Goal: Task Accomplishment & Management: Manage account settings

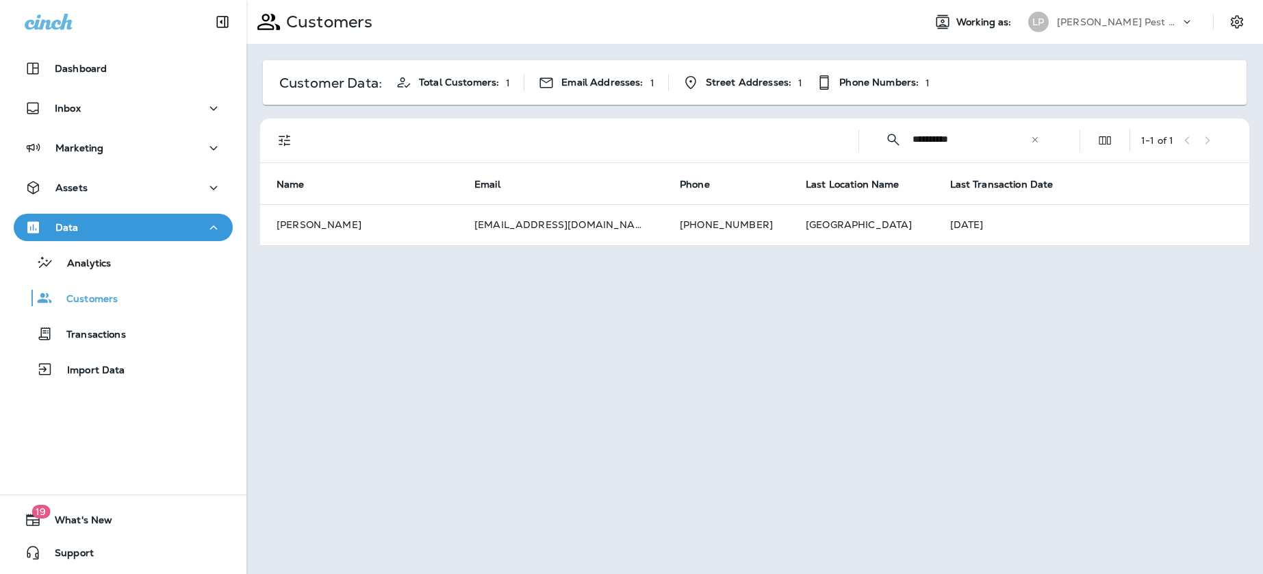
click at [1029, 137] on input "**********" at bounding box center [971, 139] width 118 height 36
click at [1034, 138] on icon at bounding box center [1034, 138] width 5 height 5
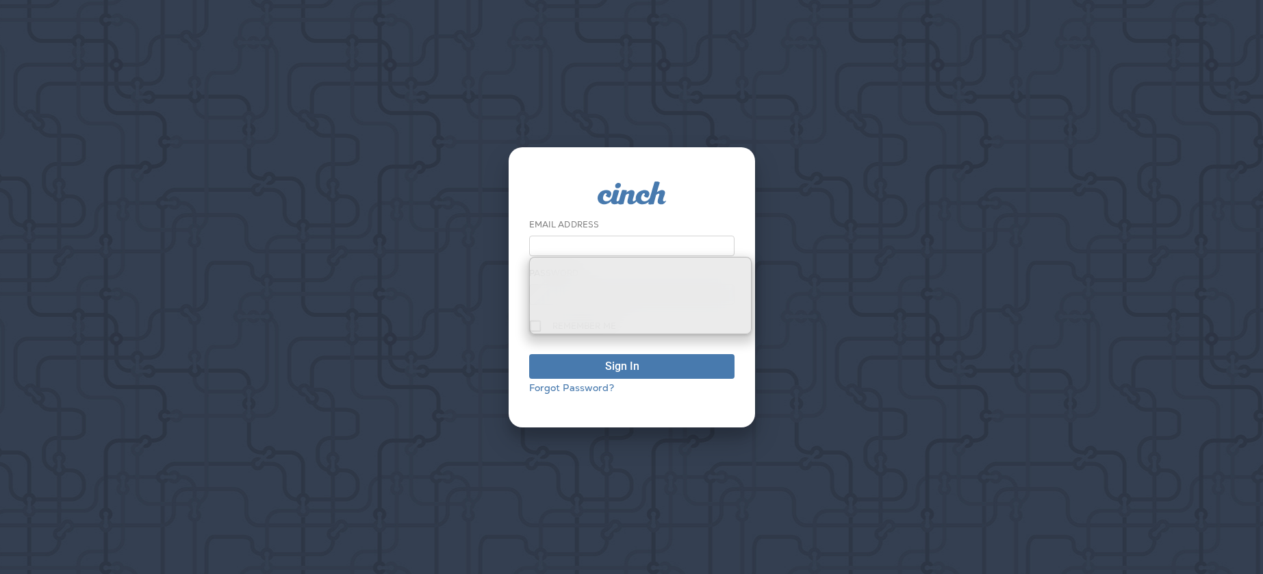
type input "**********"
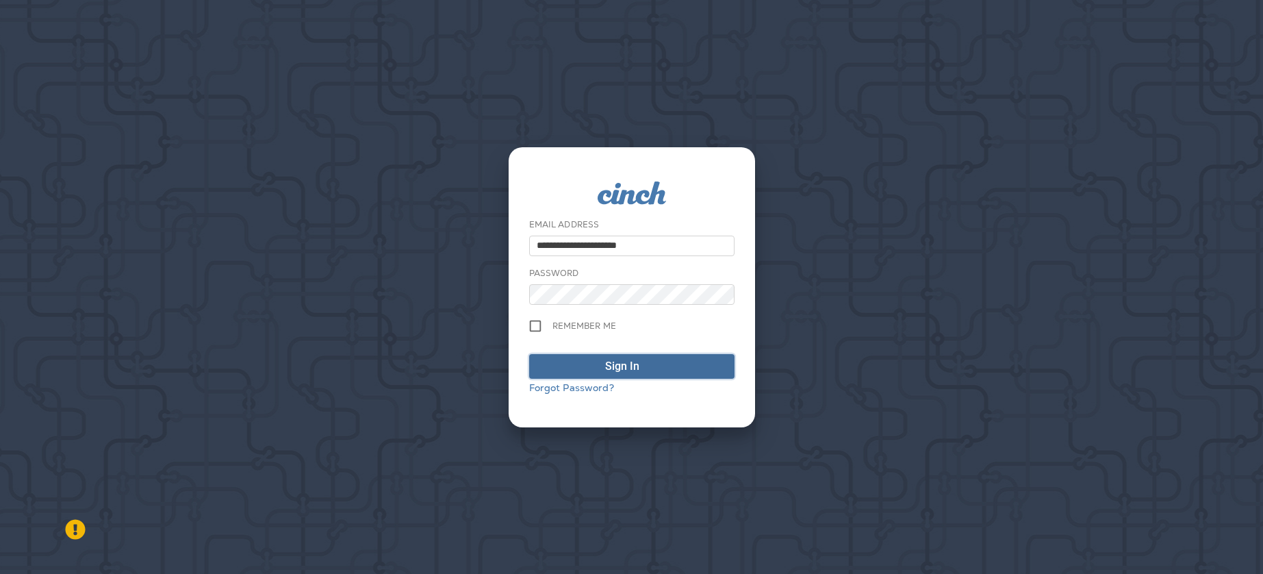
click at [610, 362] on div "Sign In" at bounding box center [622, 366] width 34 height 16
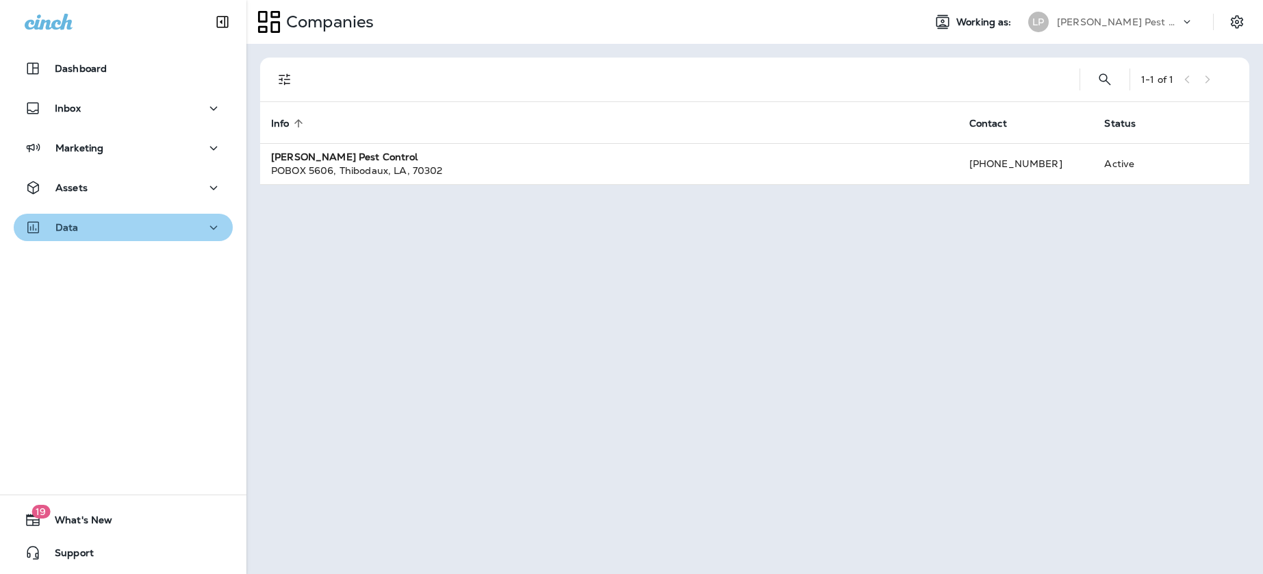
click at [130, 229] on div "Data" at bounding box center [123, 227] width 197 height 17
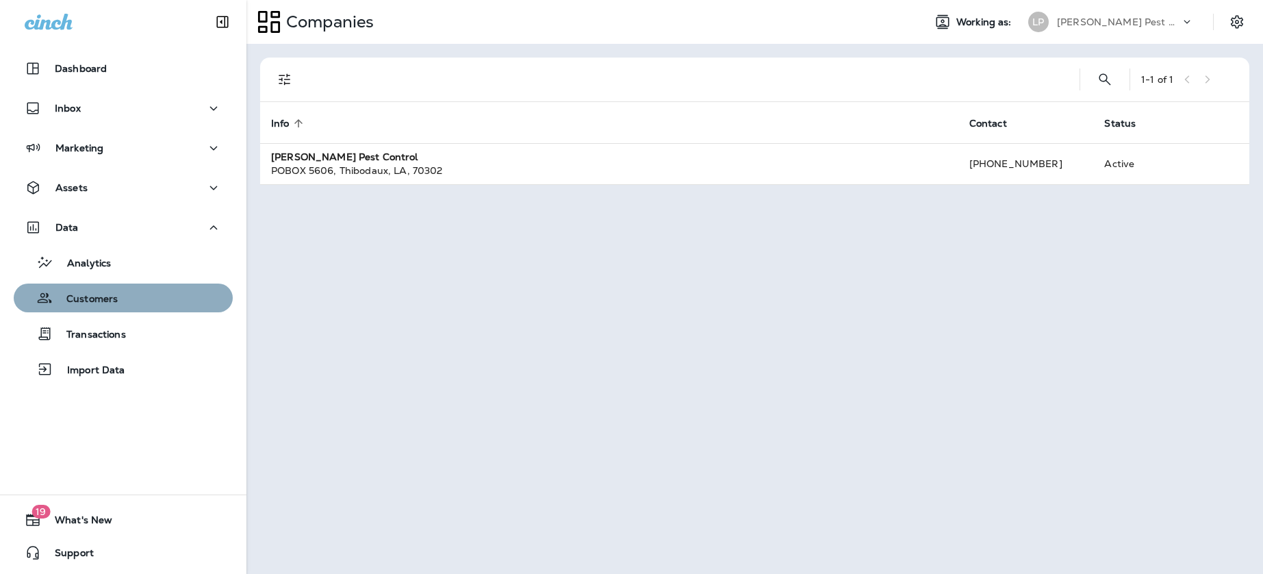
click at [114, 293] on p "Customers" at bounding box center [85, 299] width 65 height 13
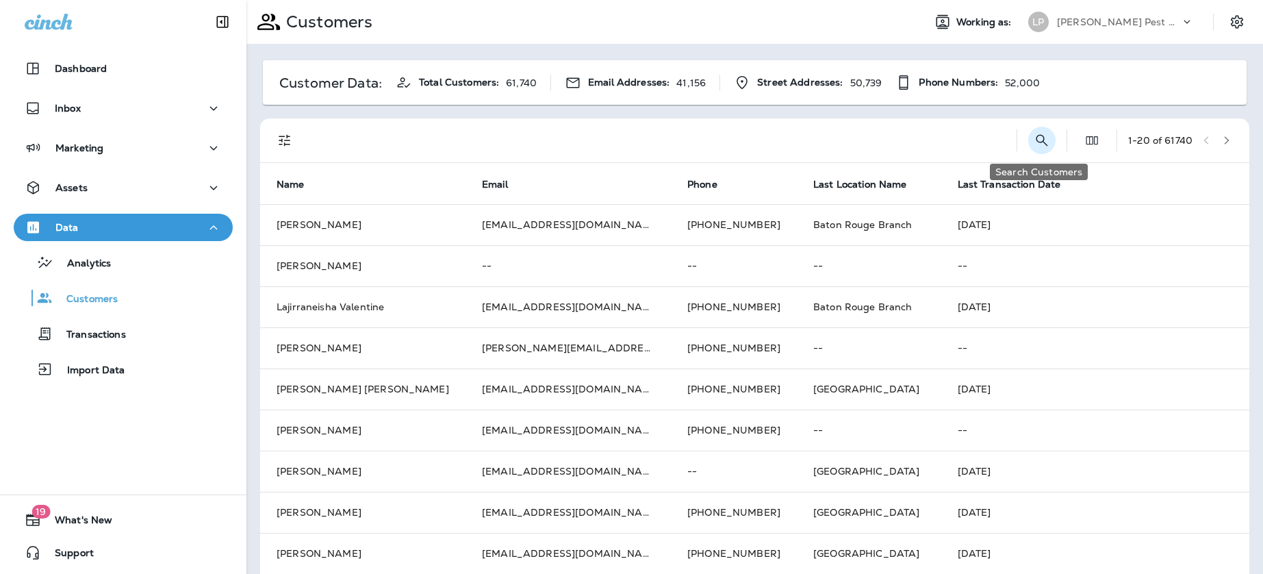
click at [1036, 140] on icon "Search Customers" at bounding box center [1042, 140] width 12 height 12
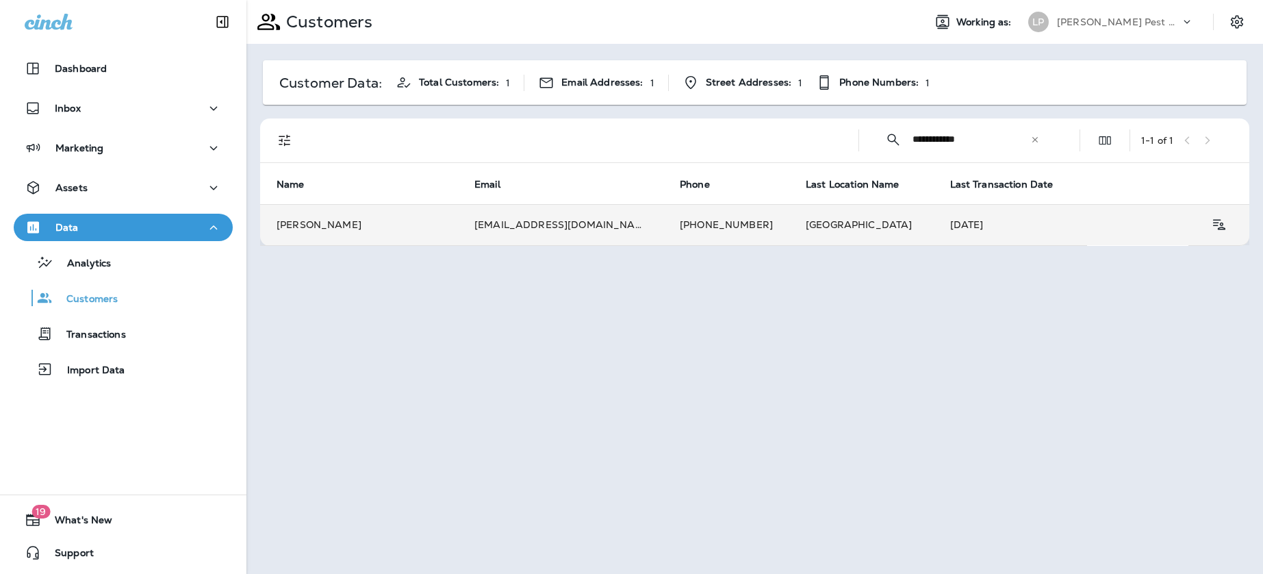
type input "**********"
click at [545, 218] on td "[EMAIL_ADDRESS][DOMAIN_NAME]" at bounding box center [560, 224] width 205 height 41
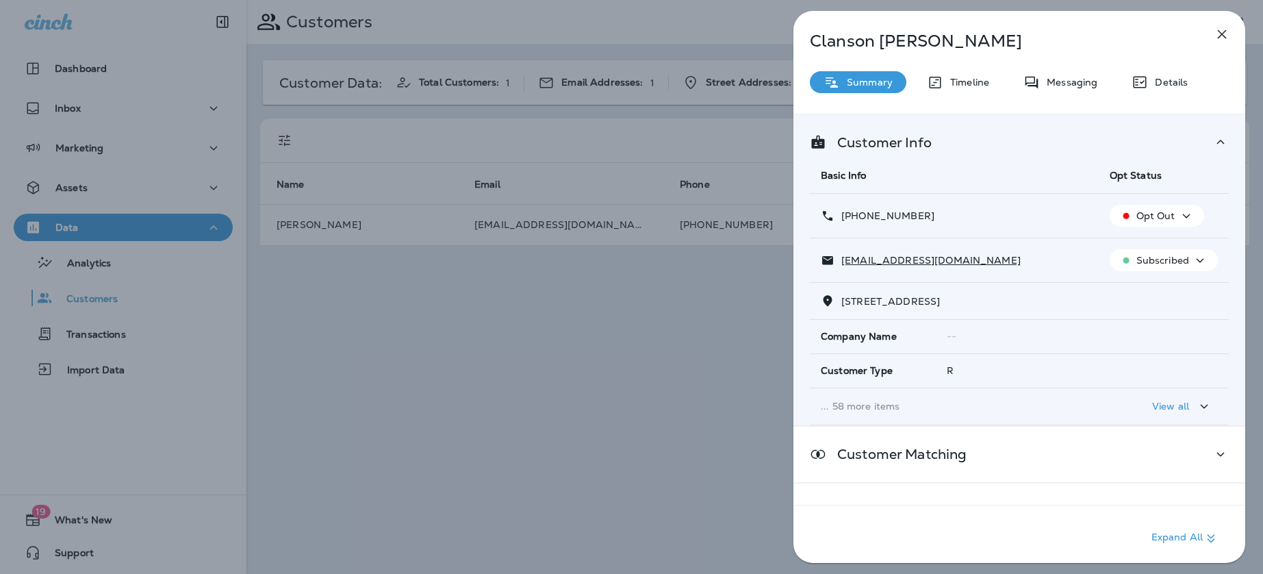
drag, startPoint x: 1176, startPoint y: 415, endPoint x: 1023, endPoint y: 357, distance: 163.8
click at [1176, 415] on button "View all" at bounding box center [1182, 406] width 71 height 25
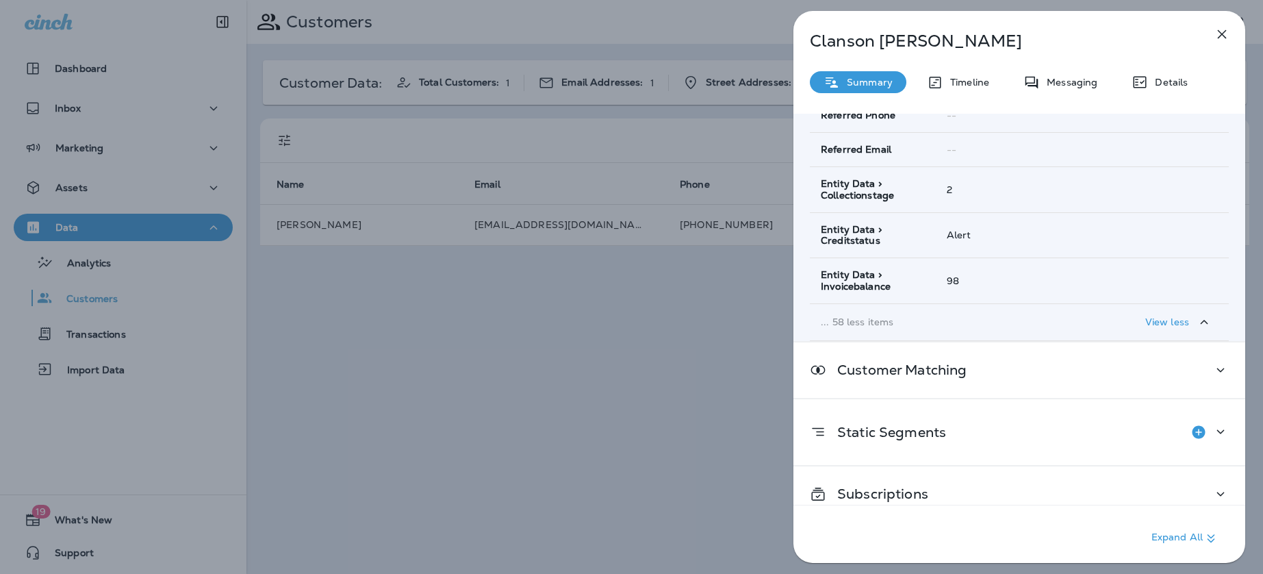
scroll to position [2307, 0]
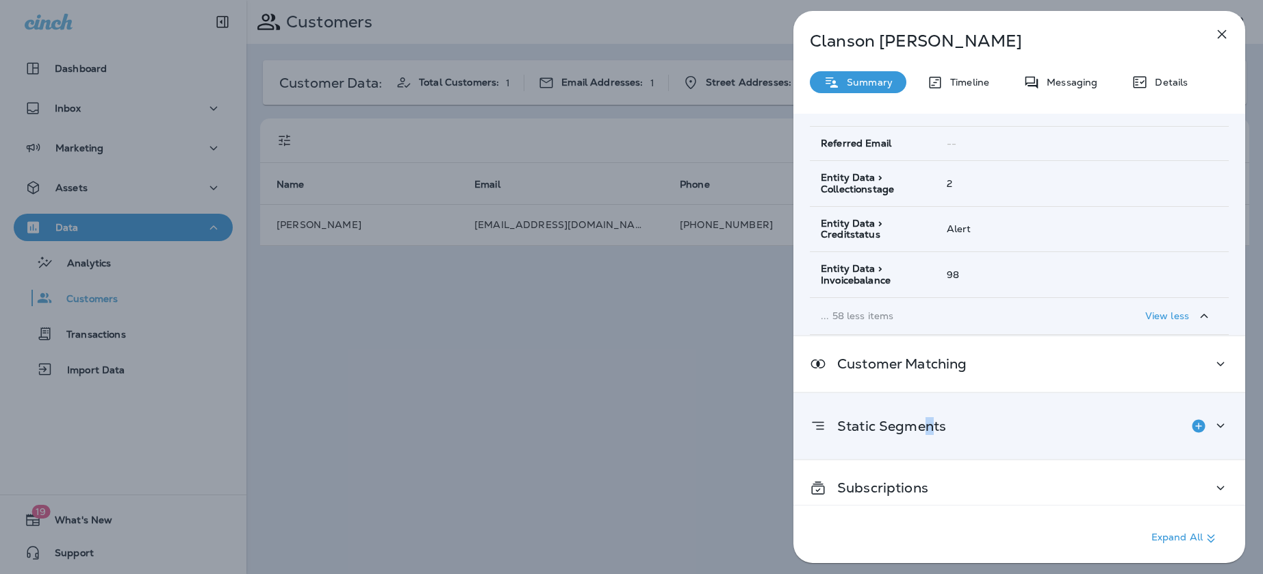
drag, startPoint x: 929, startPoint y: 422, endPoint x: 949, endPoint y: 409, distance: 24.1
click at [928, 422] on p "Static Segments" at bounding box center [886, 425] width 120 height 11
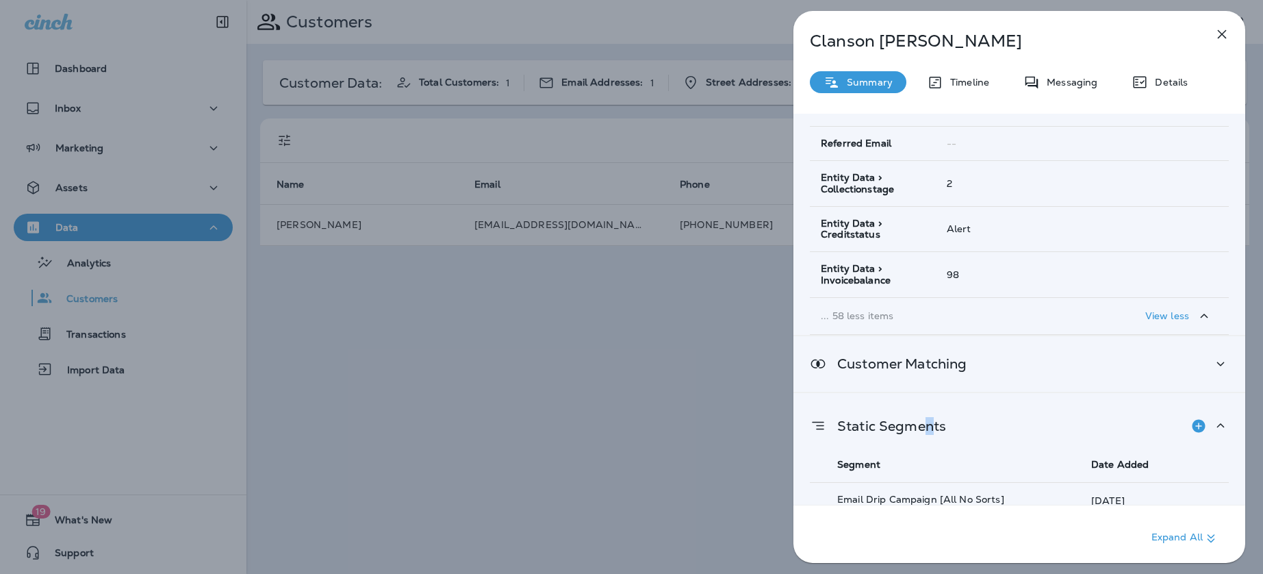
scroll to position [2442, 0]
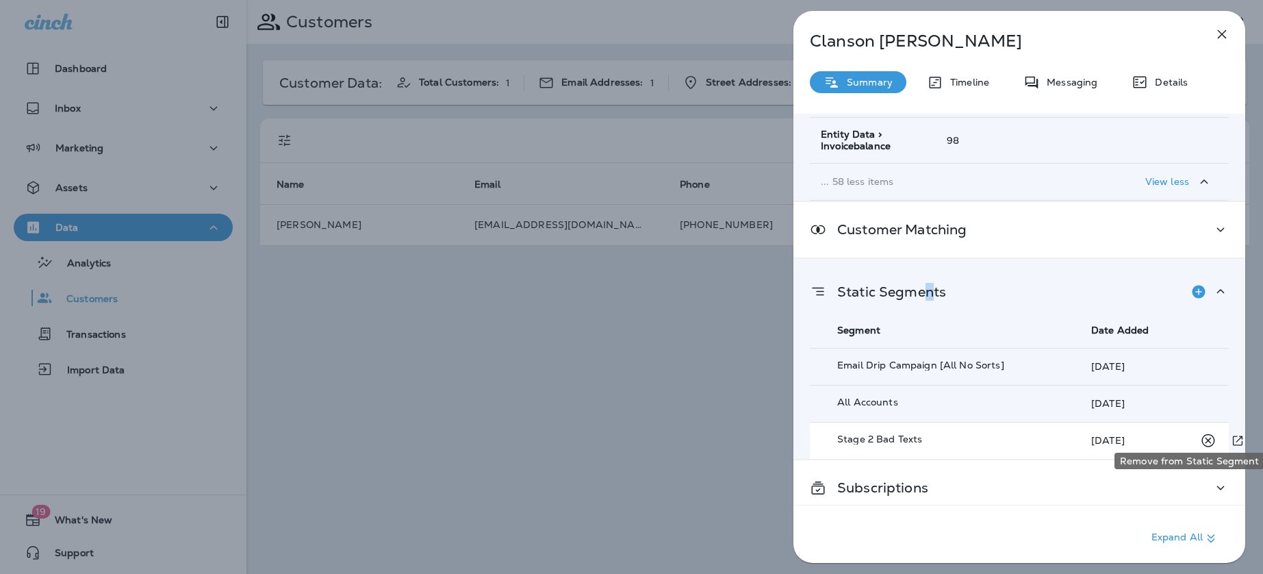
click at [1202, 433] on icon "Remove from Static Segment" at bounding box center [1207, 439] width 13 height 13
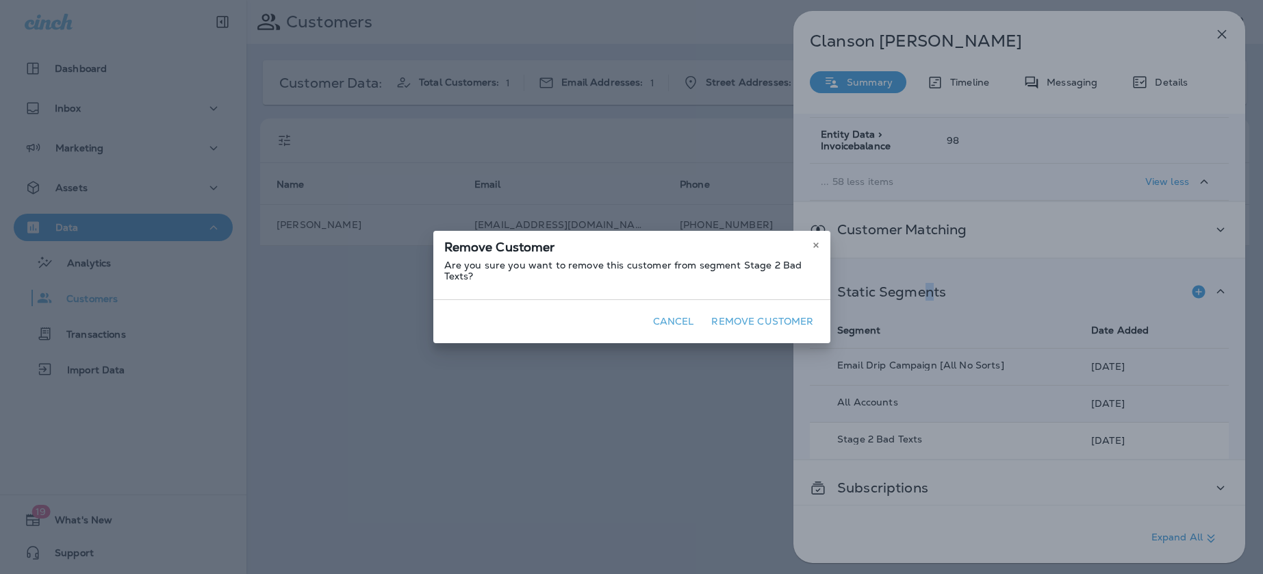
click at [797, 322] on button "Remove Customer" at bounding box center [762, 321] width 113 height 21
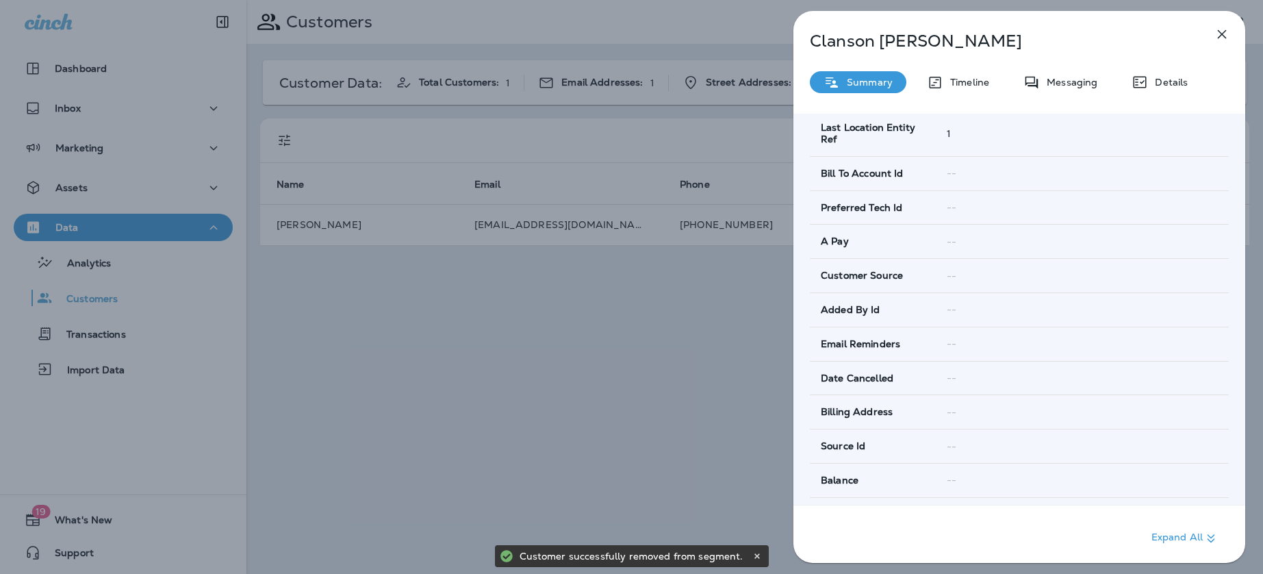
scroll to position [0, 0]
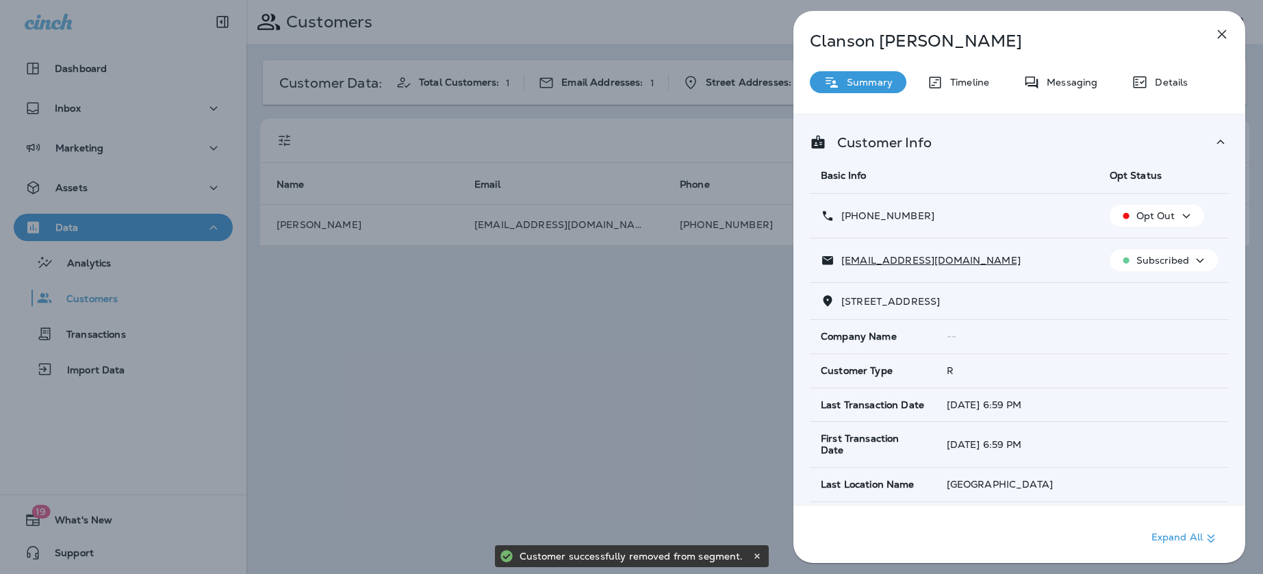
click at [1166, 263] on p "Subscribed" at bounding box center [1162, 260] width 53 height 11
click at [1165, 300] on button "Unsubscribe" at bounding box center [1165, 293] width 98 height 33
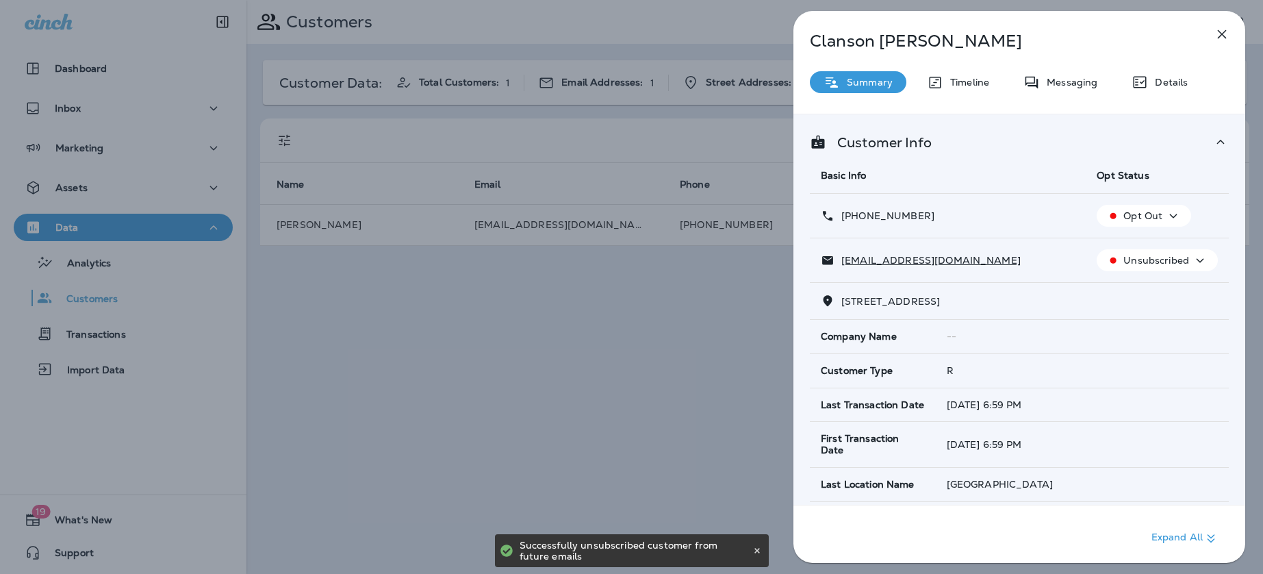
click at [654, 382] on div "[PERSON_NAME] Summary Timeline Messaging Details Customer Info Basic Info Opt S…" at bounding box center [631, 287] width 1263 height 574
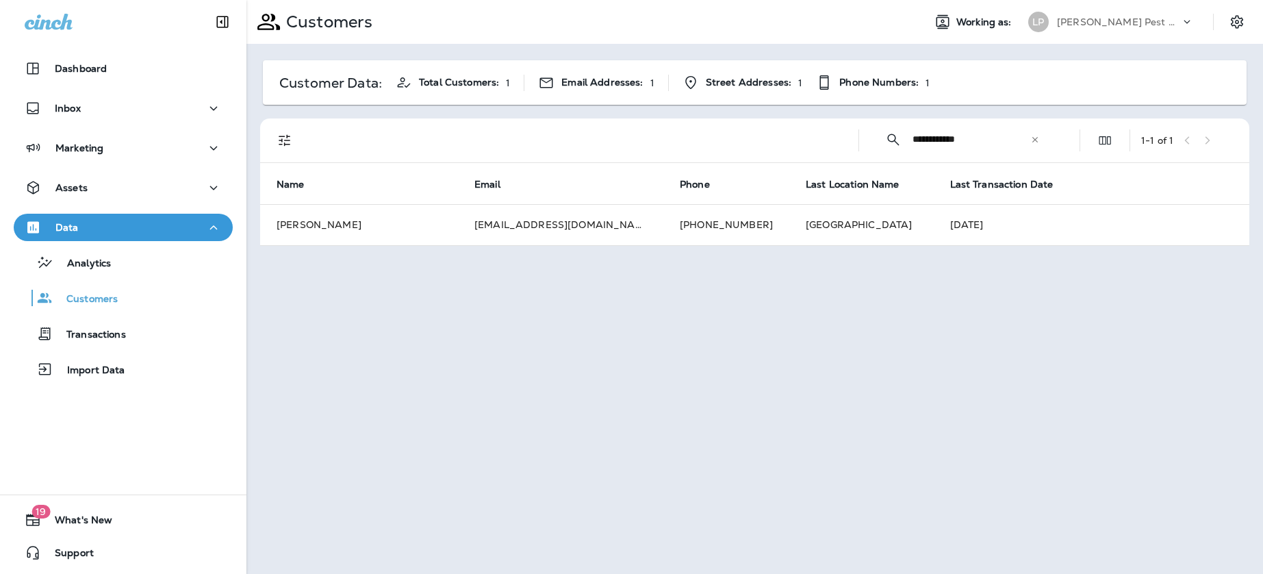
click at [1032, 140] on icon at bounding box center [1035, 140] width 10 height 10
click at [967, 141] on input "text" at bounding box center [983, 139] width 142 height 36
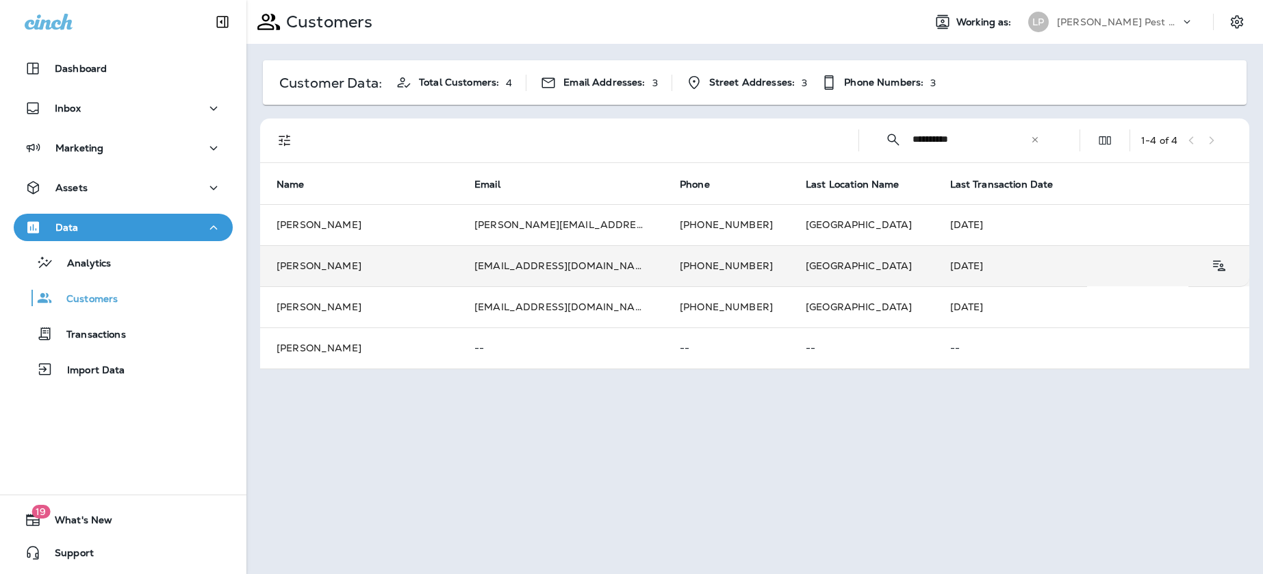
type input "**********"
click at [483, 273] on td "[EMAIL_ADDRESS][DOMAIN_NAME]" at bounding box center [560, 265] width 205 height 41
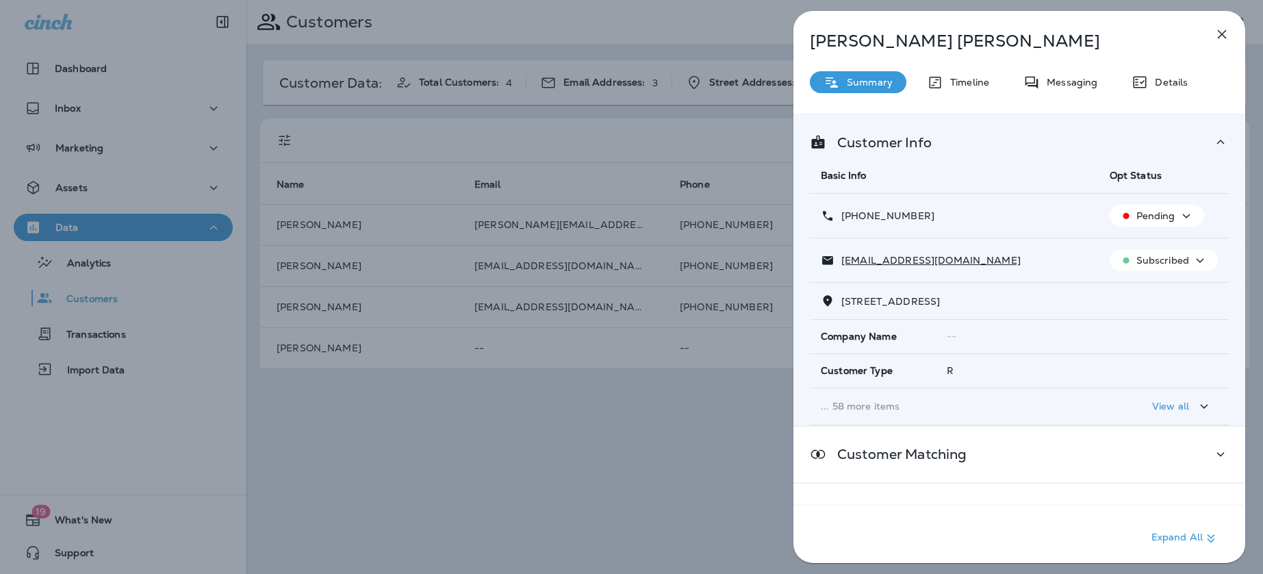
click at [1192, 414] on div "View all" at bounding box center [1182, 406] width 60 height 17
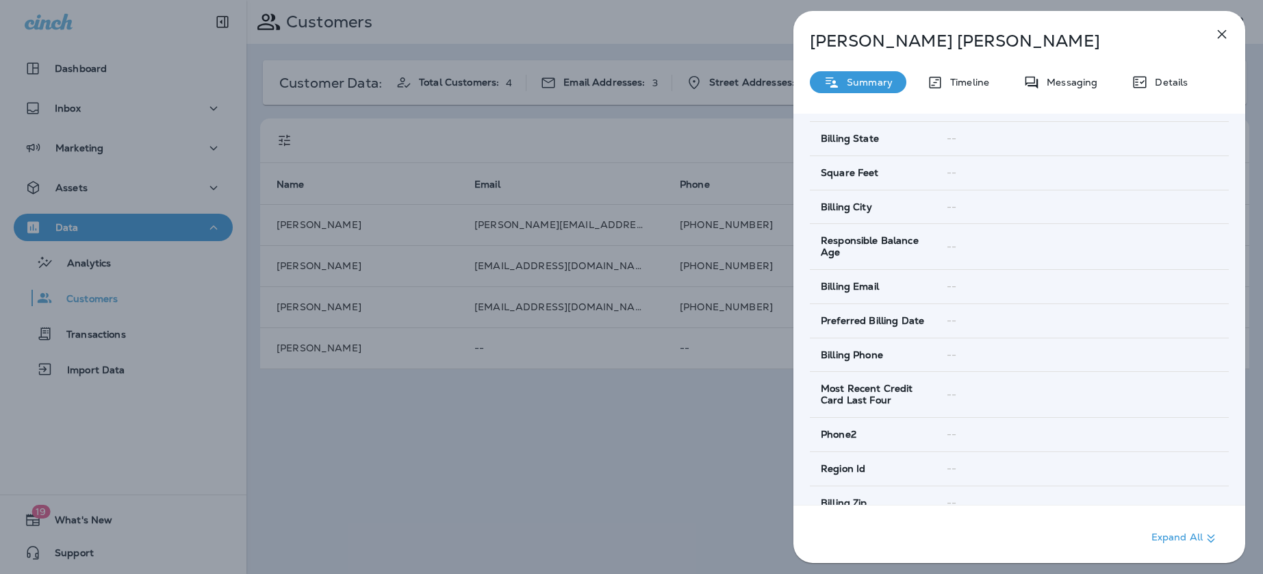
scroll to position [2307, 0]
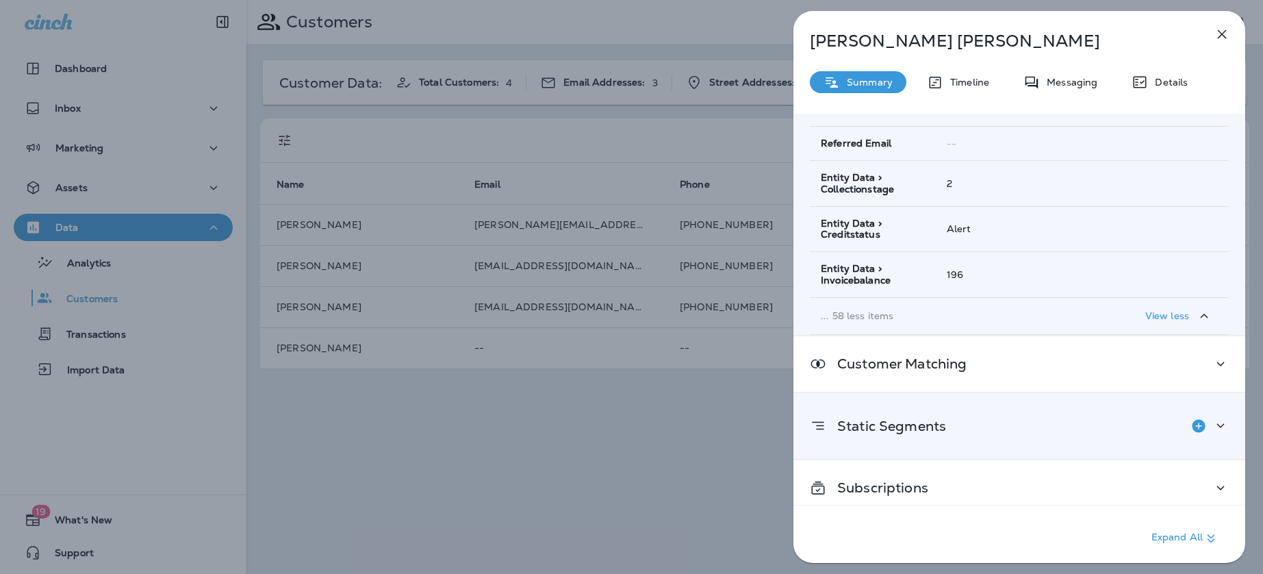
click at [1097, 439] on div "Static Segments" at bounding box center [1019, 426] width 452 height 66
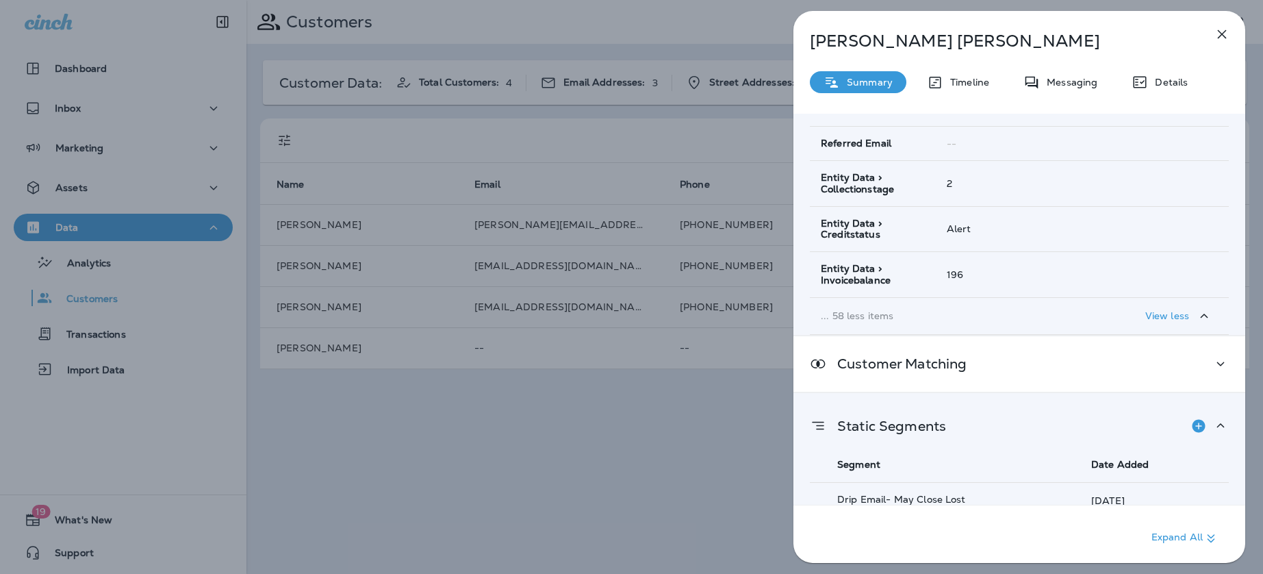
scroll to position [2516, 0]
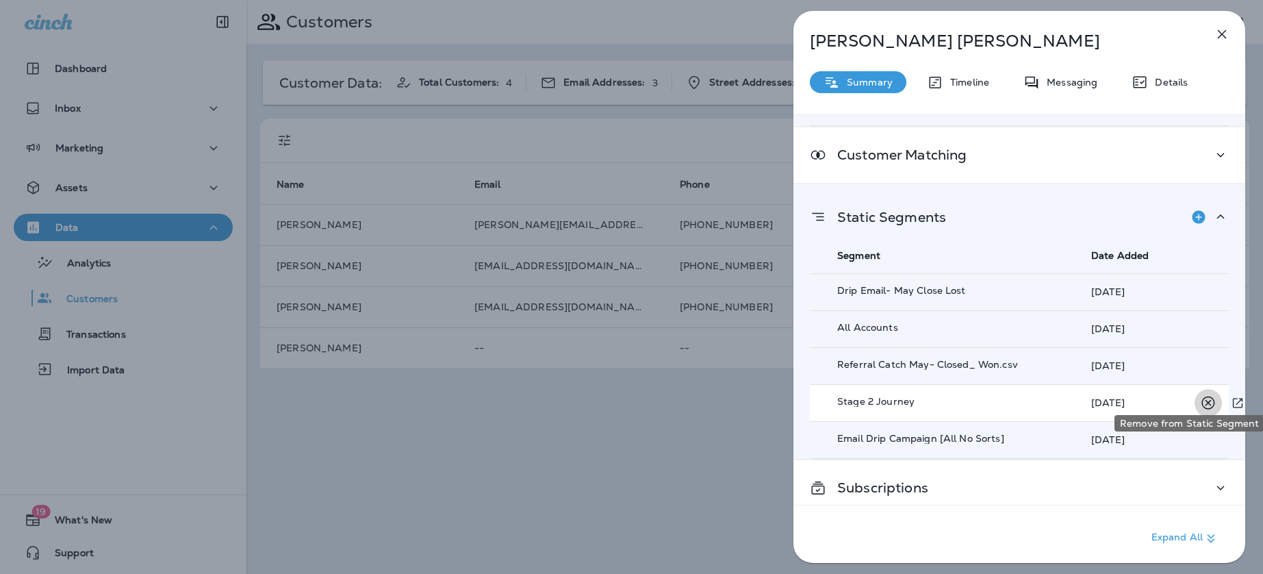
click at [1207, 396] on icon "Remove from Static Segment" at bounding box center [1207, 402] width 13 height 13
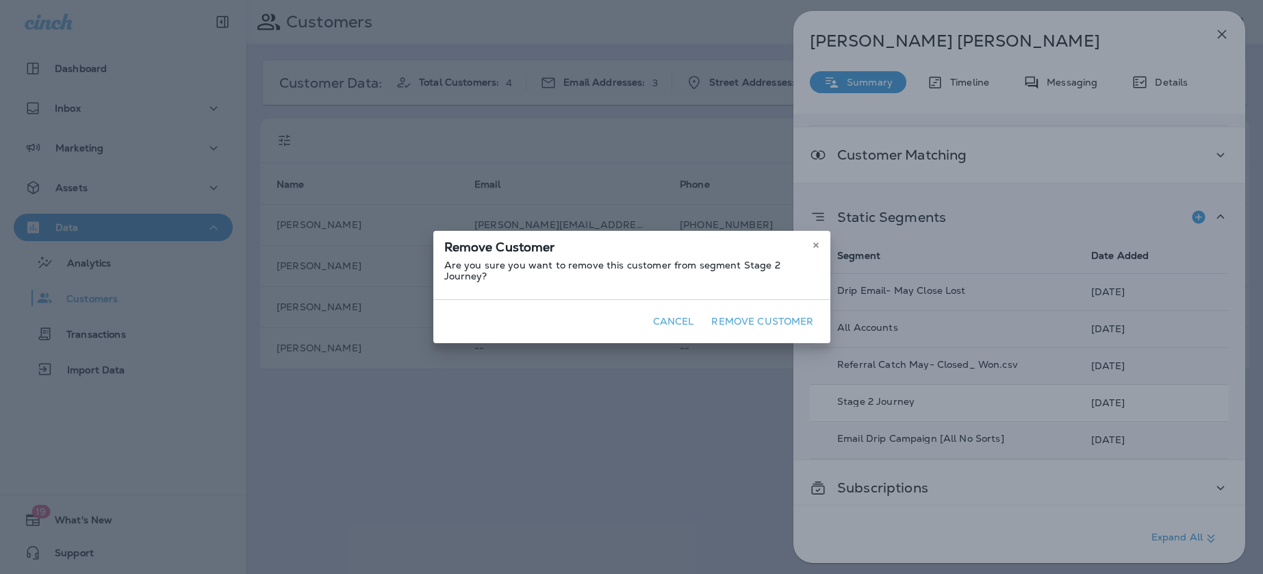
click at [763, 318] on button "Remove Customer" at bounding box center [762, 321] width 113 height 21
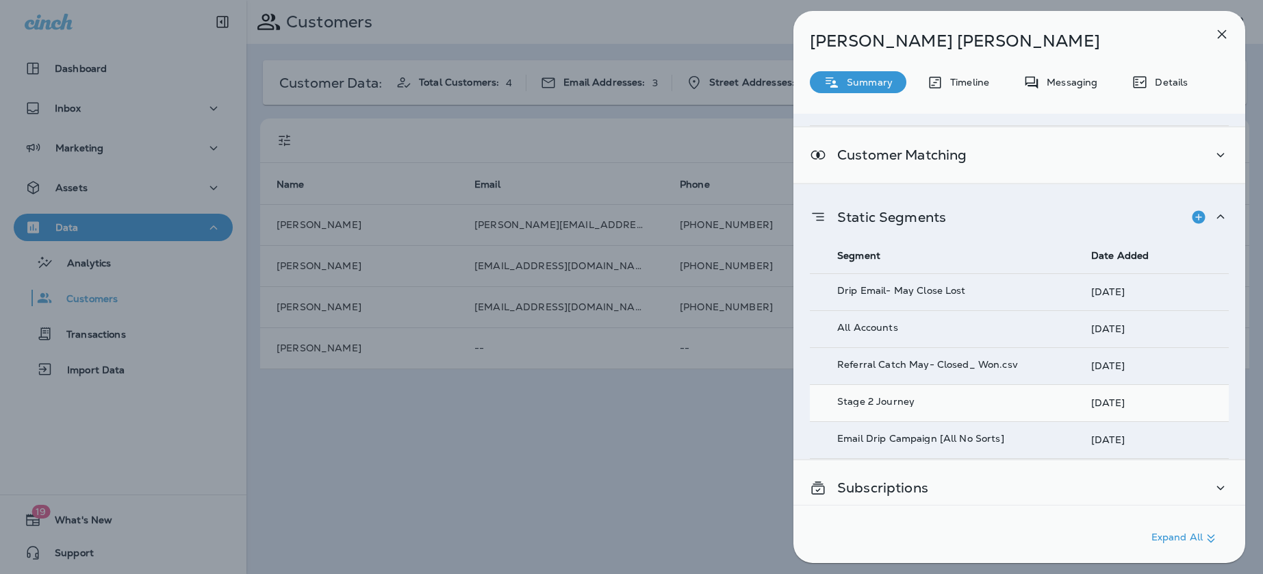
scroll to position [2479, 0]
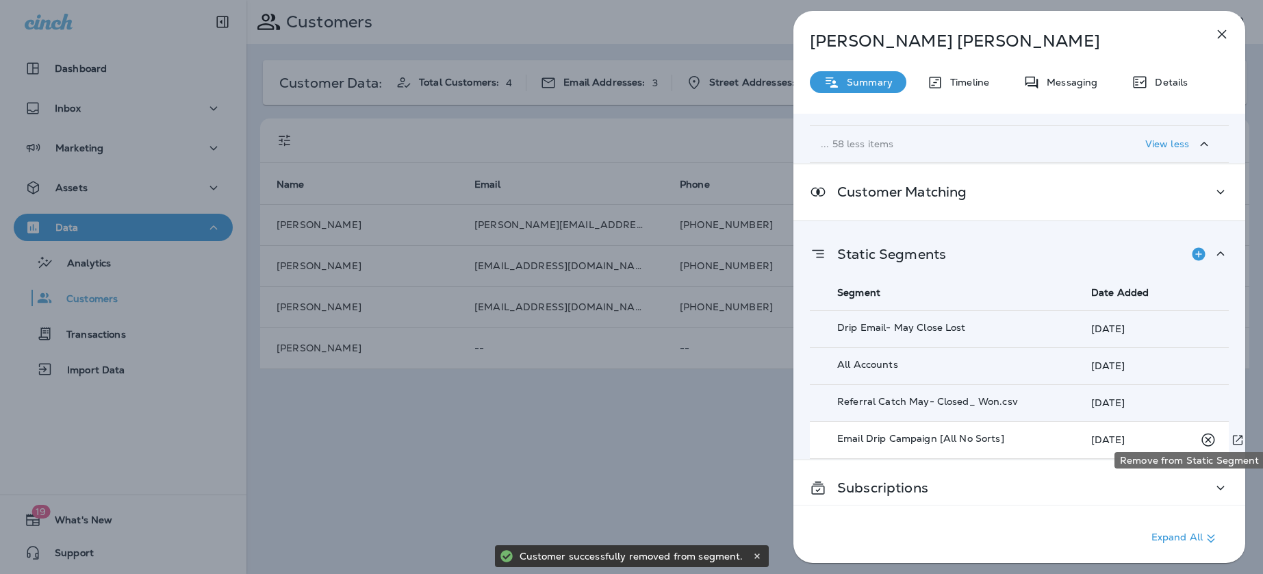
click at [1203, 431] on icon "Remove from Static Segment" at bounding box center [1207, 439] width 17 height 17
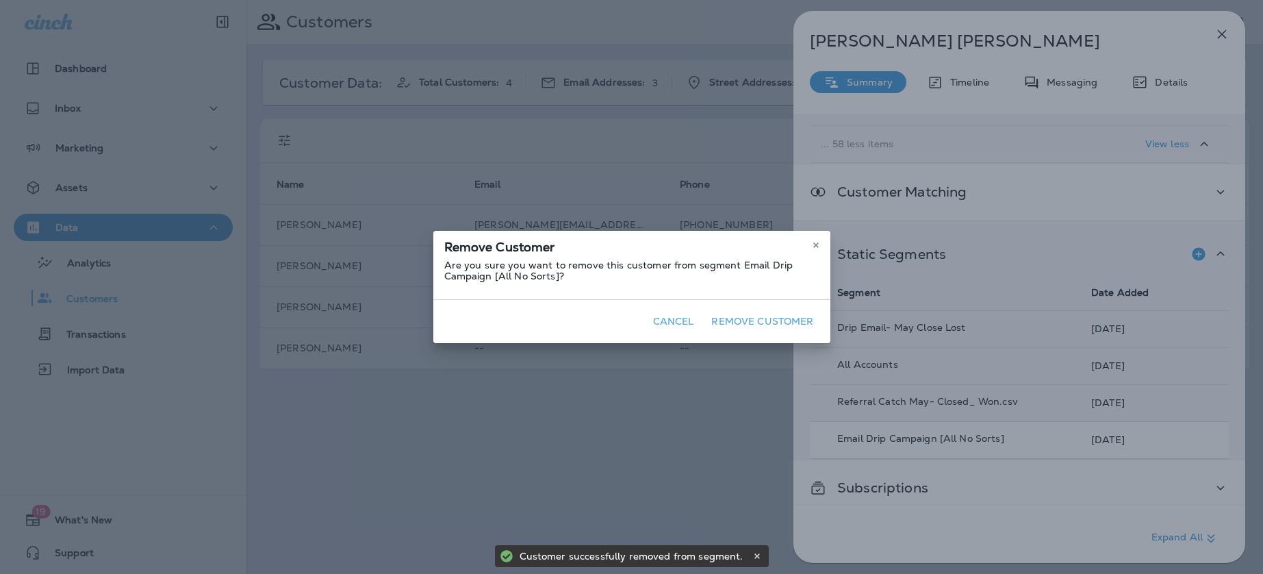
click at [774, 326] on button "Remove Customer" at bounding box center [762, 321] width 113 height 21
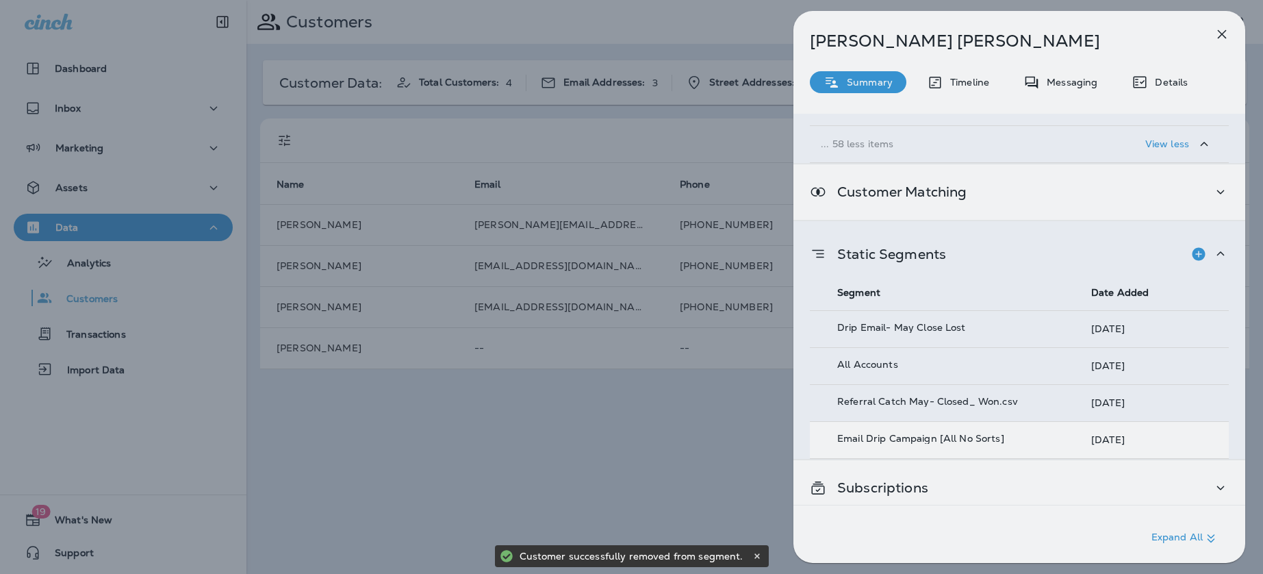
scroll to position [2442, 0]
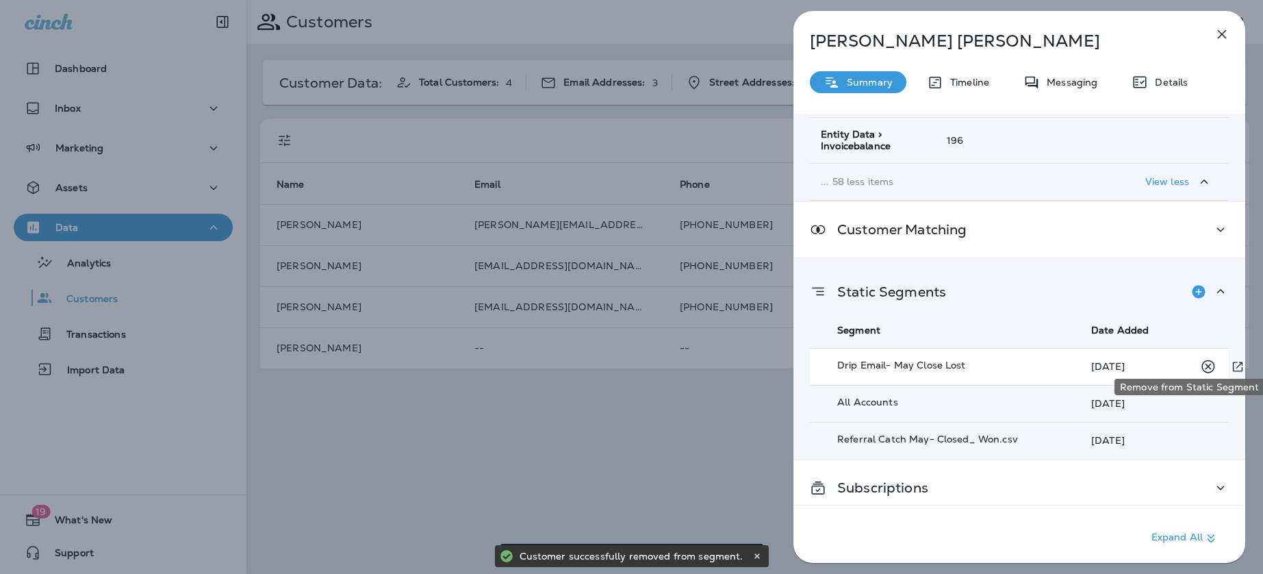
click at [1208, 359] on icon "Remove from Static Segment" at bounding box center [1207, 365] width 13 height 13
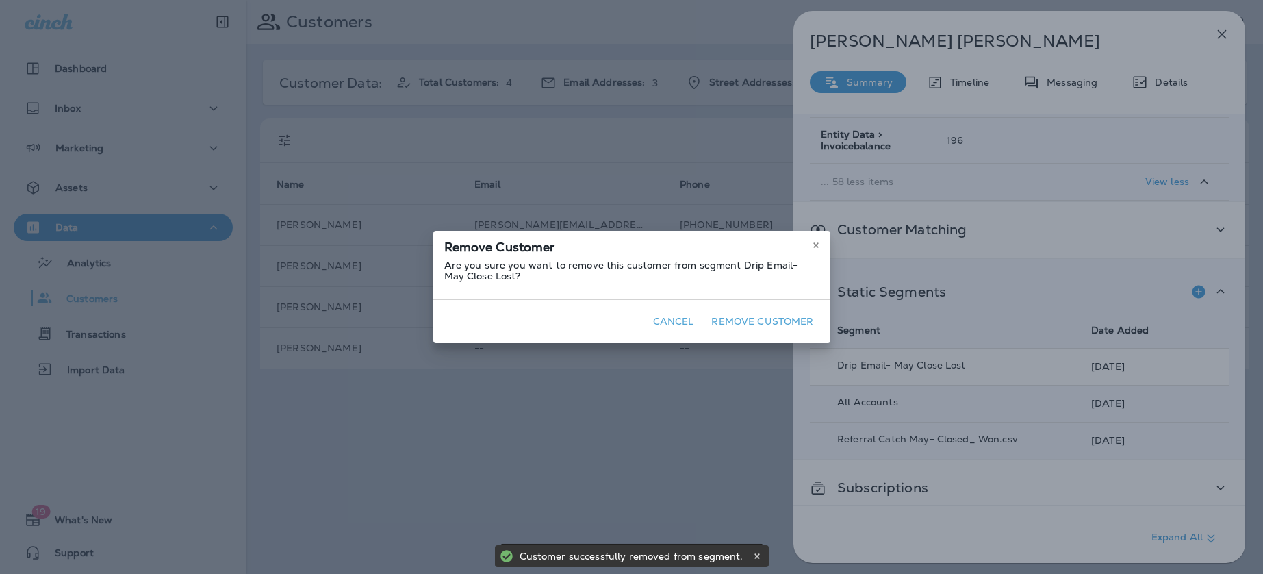
click at [792, 316] on button "Remove Customer" at bounding box center [762, 321] width 113 height 21
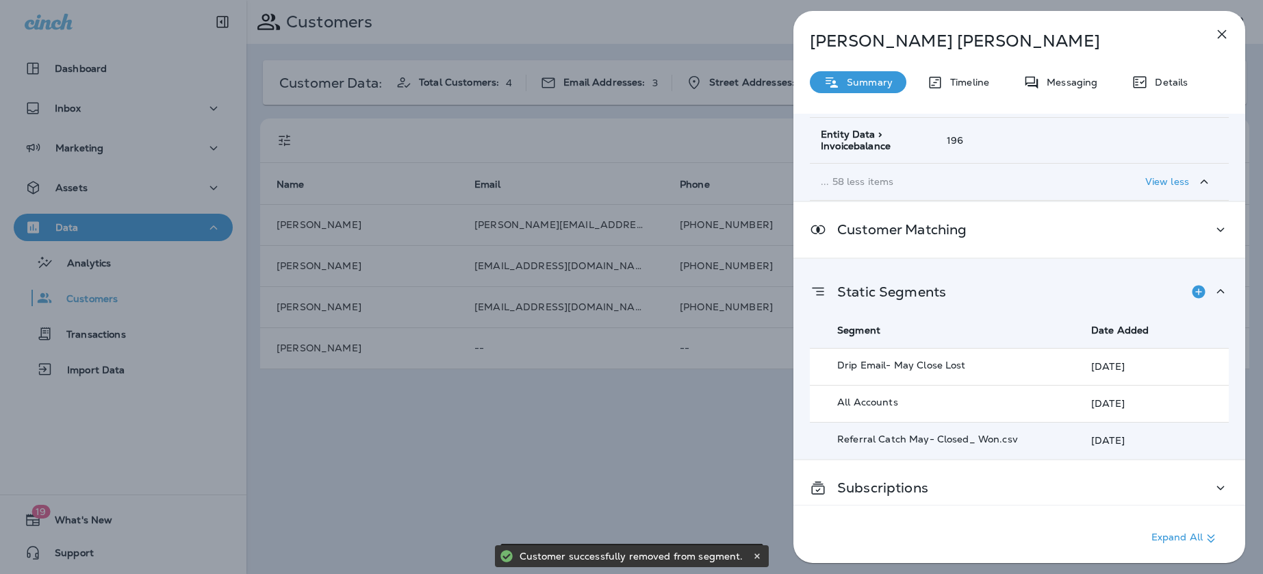
scroll to position [2405, 0]
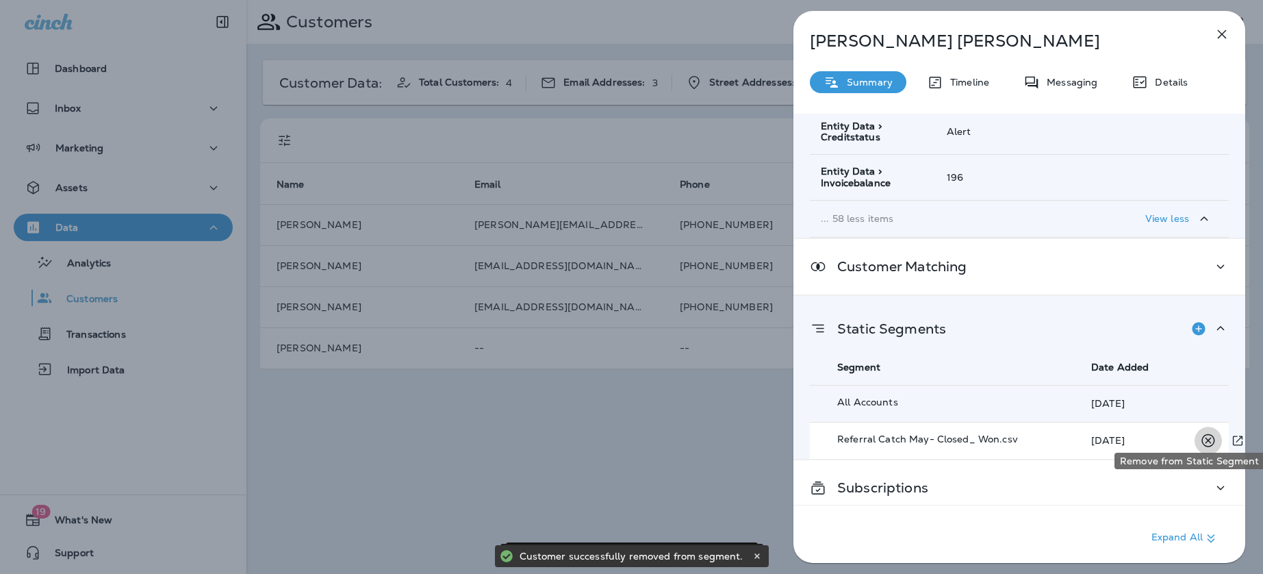
click at [1202, 432] on icon "Remove from Static Segment" at bounding box center [1207, 440] width 17 height 17
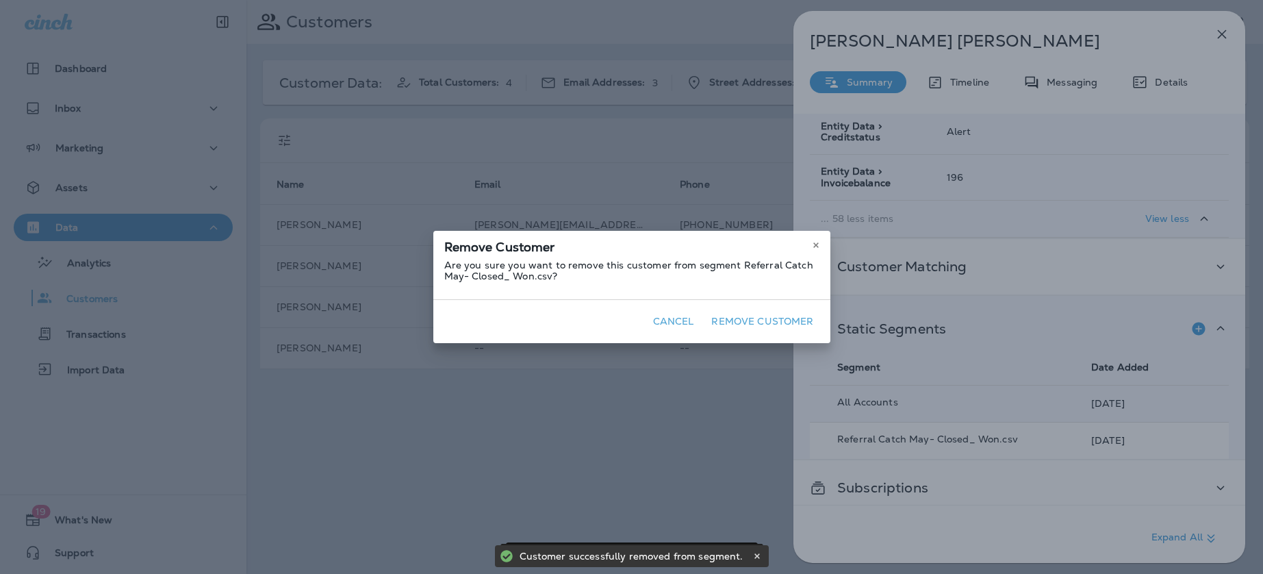
click at [799, 320] on button "Remove Customer" at bounding box center [762, 321] width 113 height 21
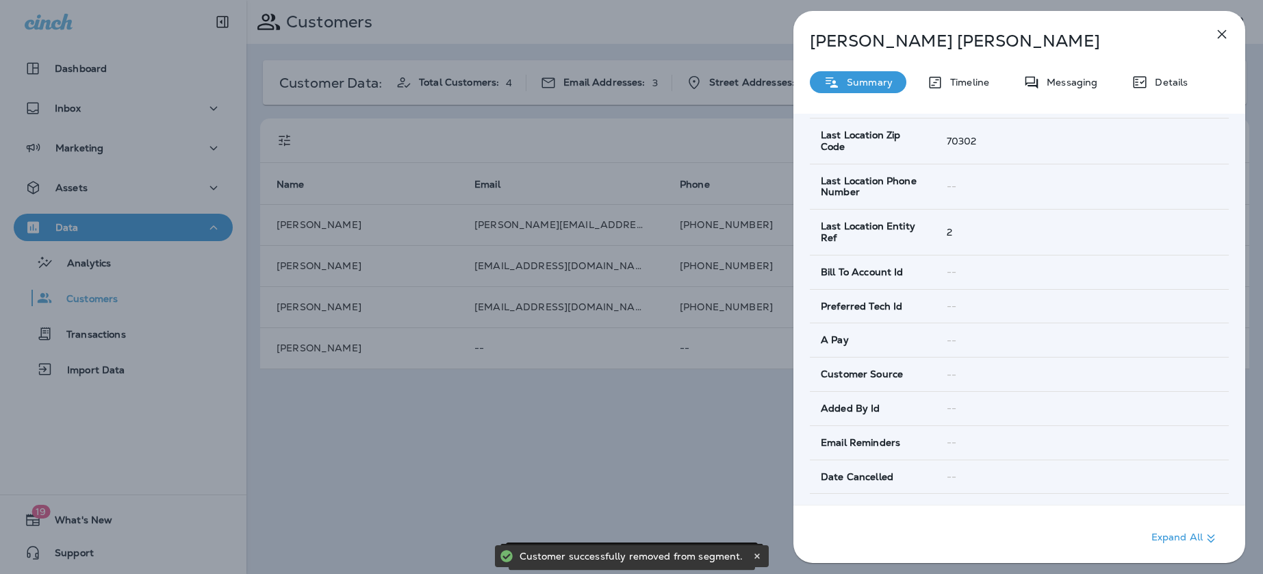
scroll to position [0, 0]
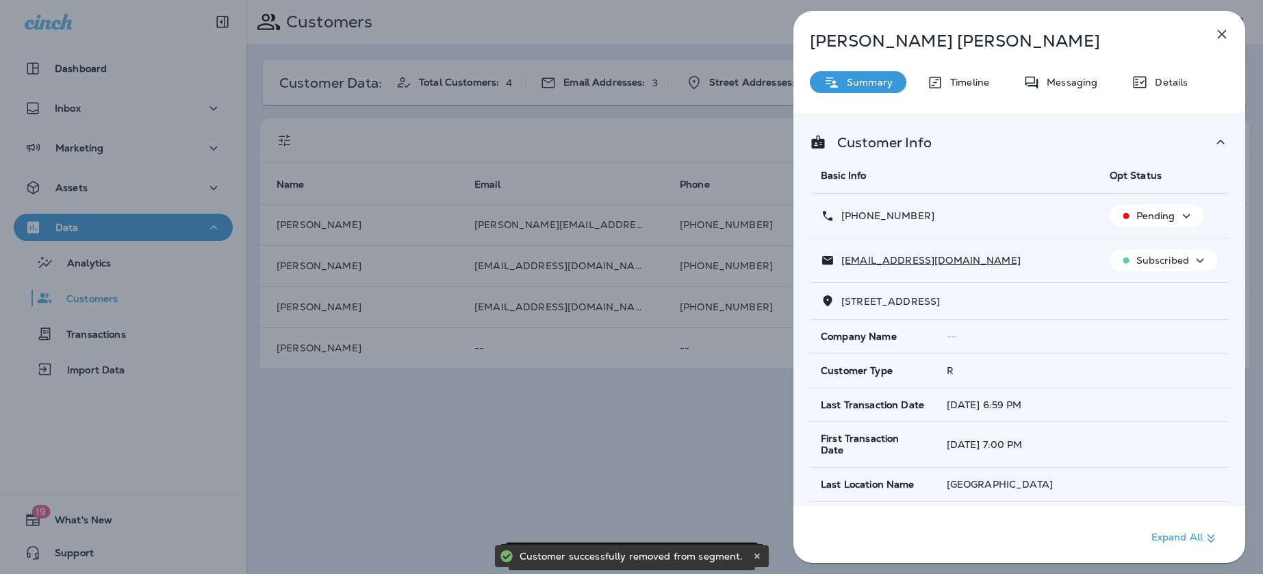
click at [1189, 258] on div "Subscribed" at bounding box center [1163, 260] width 97 height 17
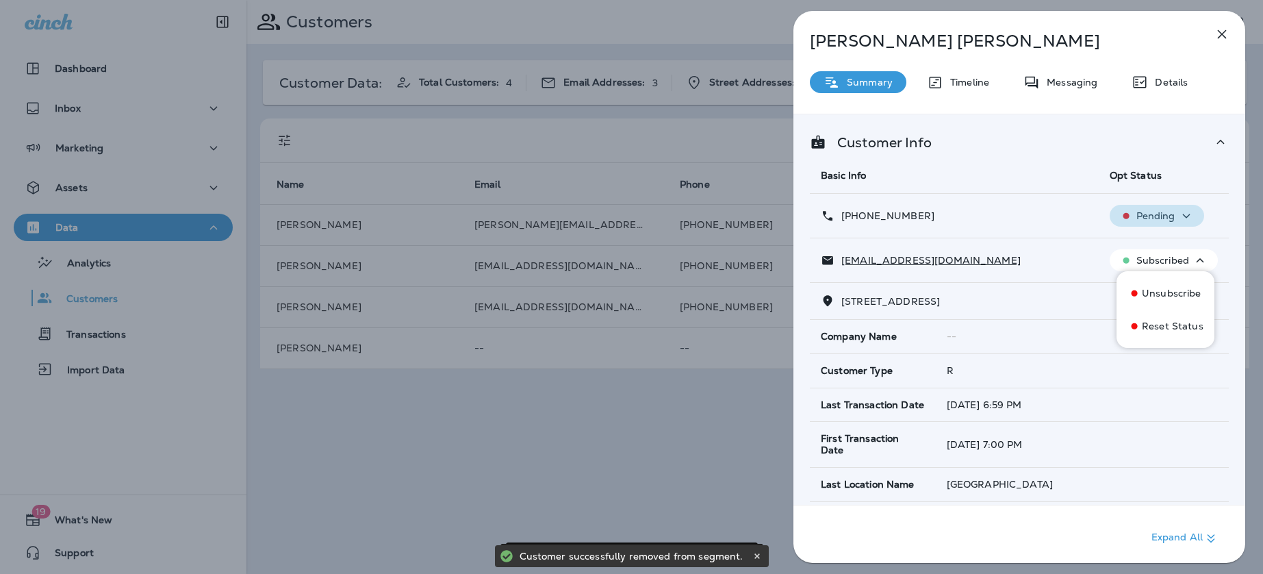
click at [1173, 215] on p "Pending" at bounding box center [1155, 215] width 39 height 11
click at [1173, 214] on p "Pending" at bounding box center [1155, 215] width 39 height 11
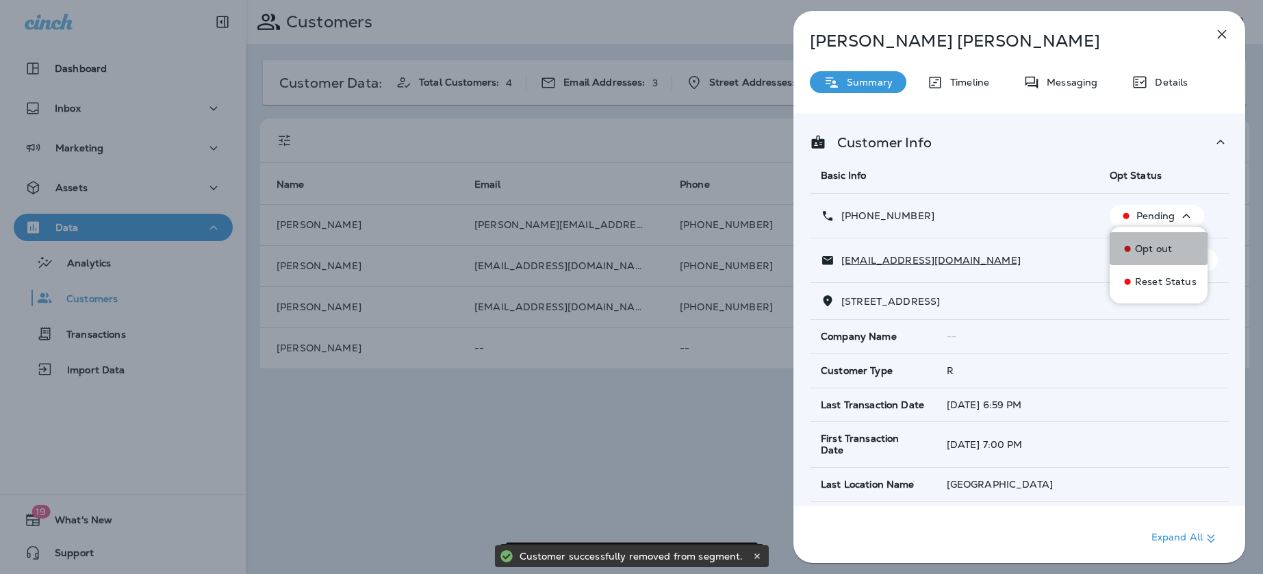
click at [1163, 250] on p "Opt out" at bounding box center [1153, 248] width 37 height 11
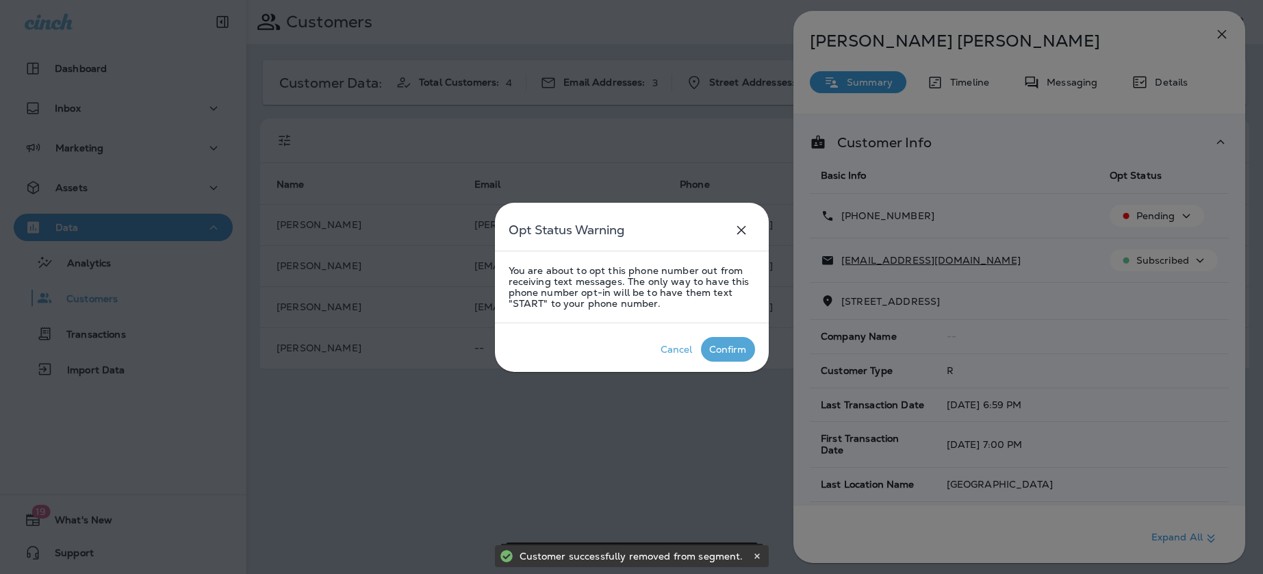
click at [741, 348] on div "Confirm" at bounding box center [728, 349] width 38 height 11
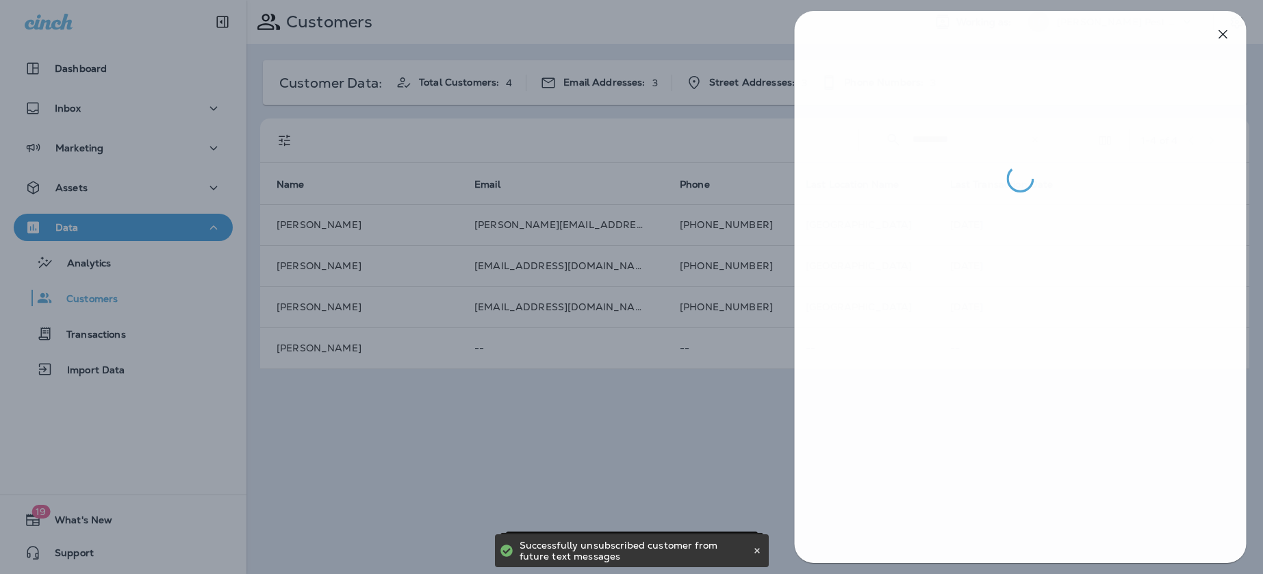
click at [662, 459] on div at bounding box center [632, 287] width 1263 height 574
